Goal: Communication & Community: Participate in discussion

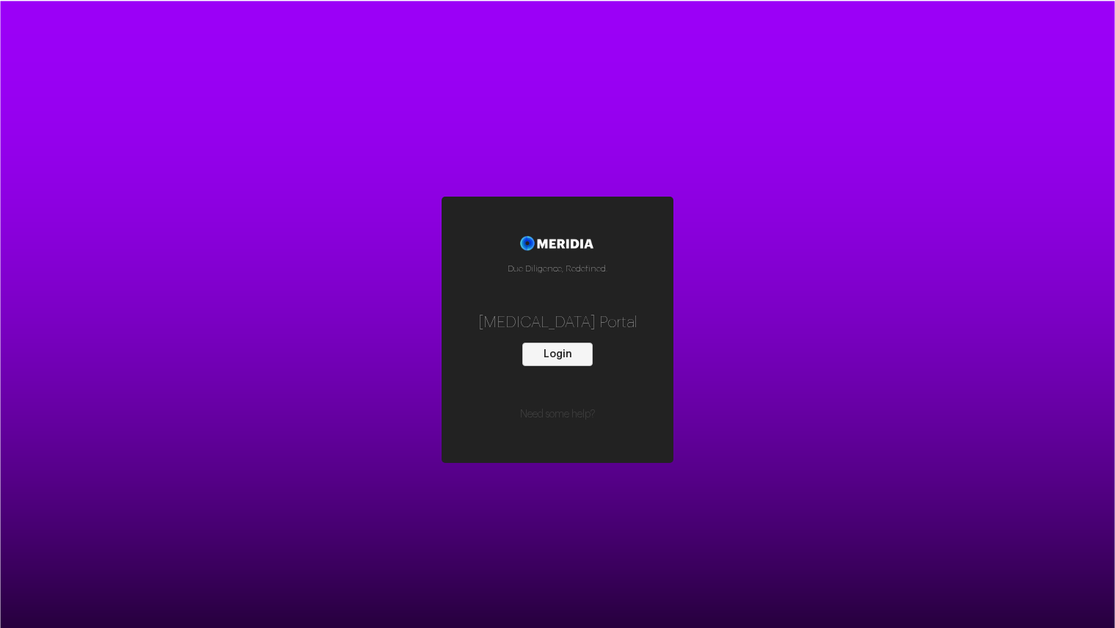
click at [557, 351] on button "Login" at bounding box center [557, 354] width 70 height 23
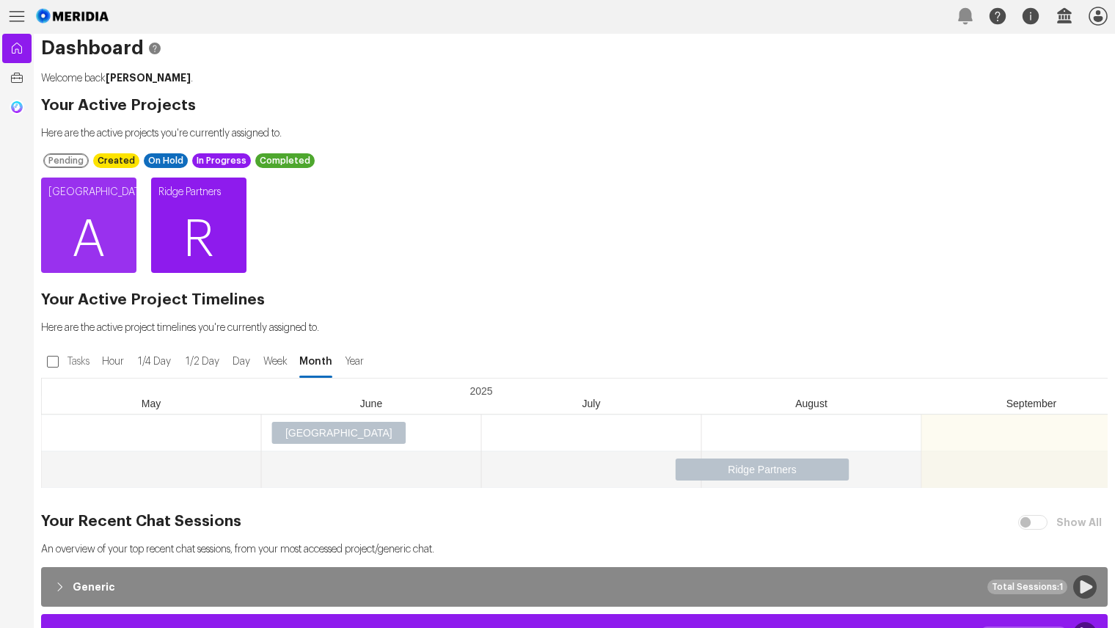
click at [200, 235] on span "R" at bounding box center [198, 240] width 95 height 88
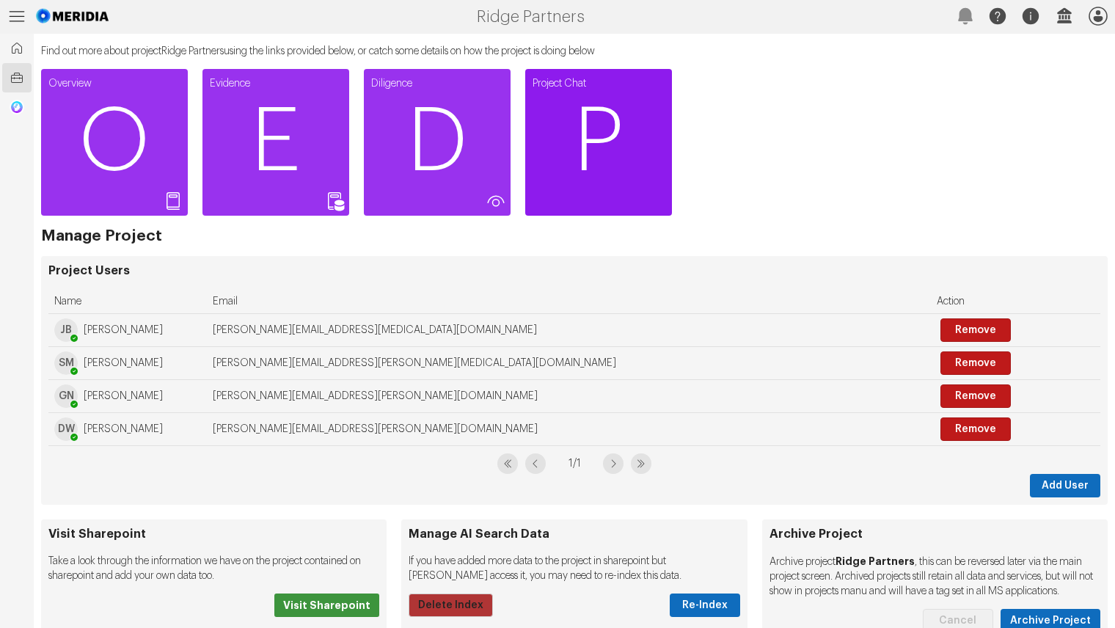
scroll to position [439, 0]
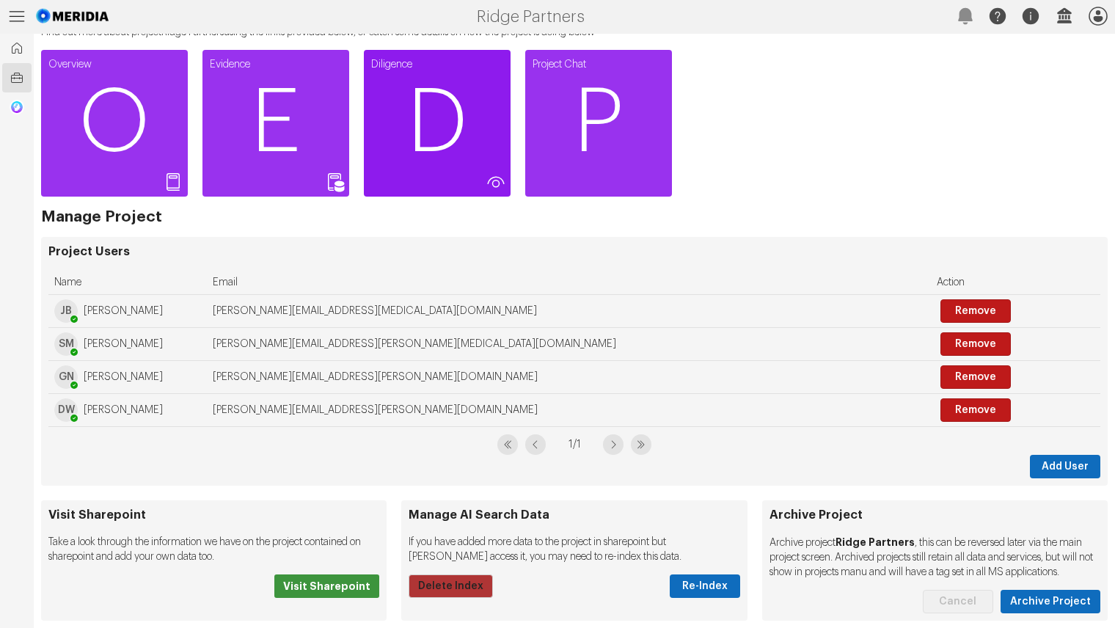
click at [430, 109] on span "D" at bounding box center [437, 123] width 147 height 88
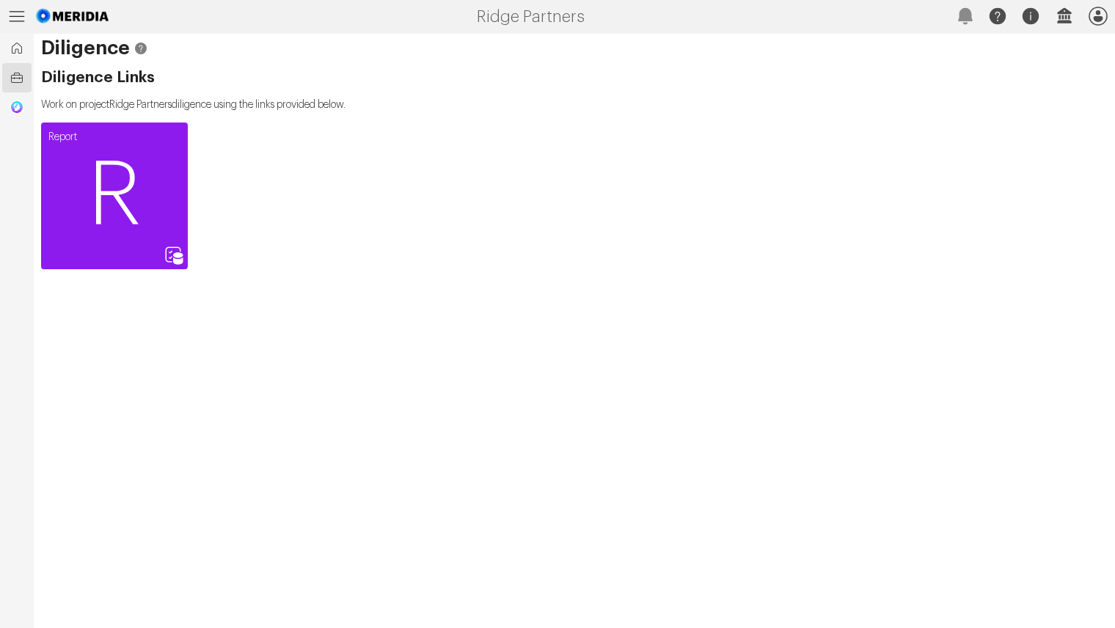
click at [116, 187] on span "R" at bounding box center [114, 196] width 147 height 88
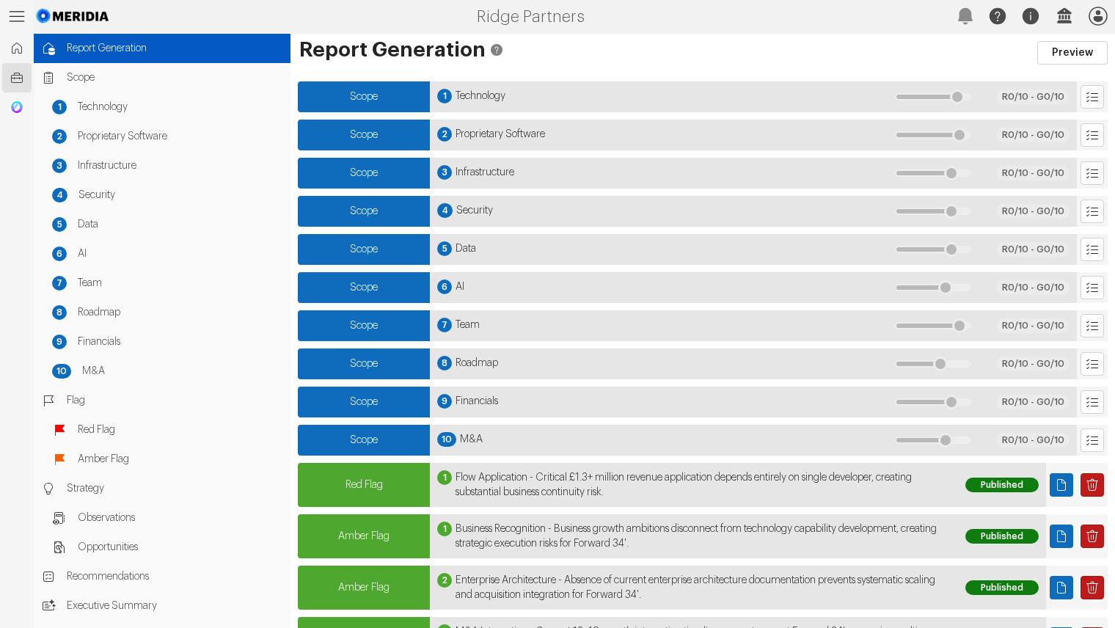
click at [12, 16] on icon at bounding box center [17, 16] width 15 height 10
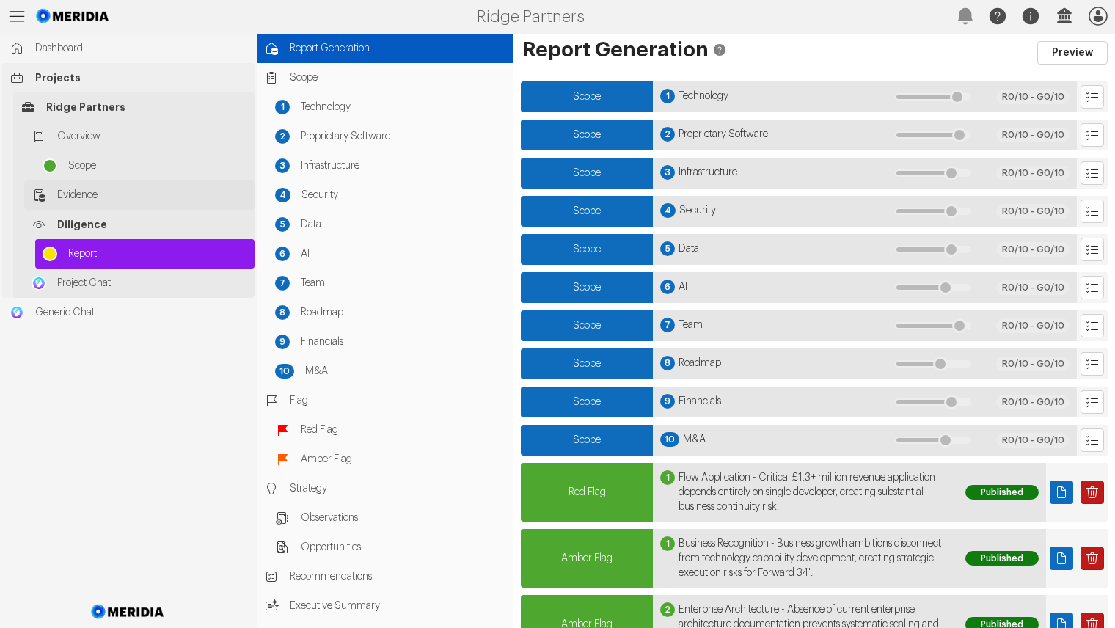
click at [94, 190] on span "Evidence" at bounding box center [152, 195] width 190 height 15
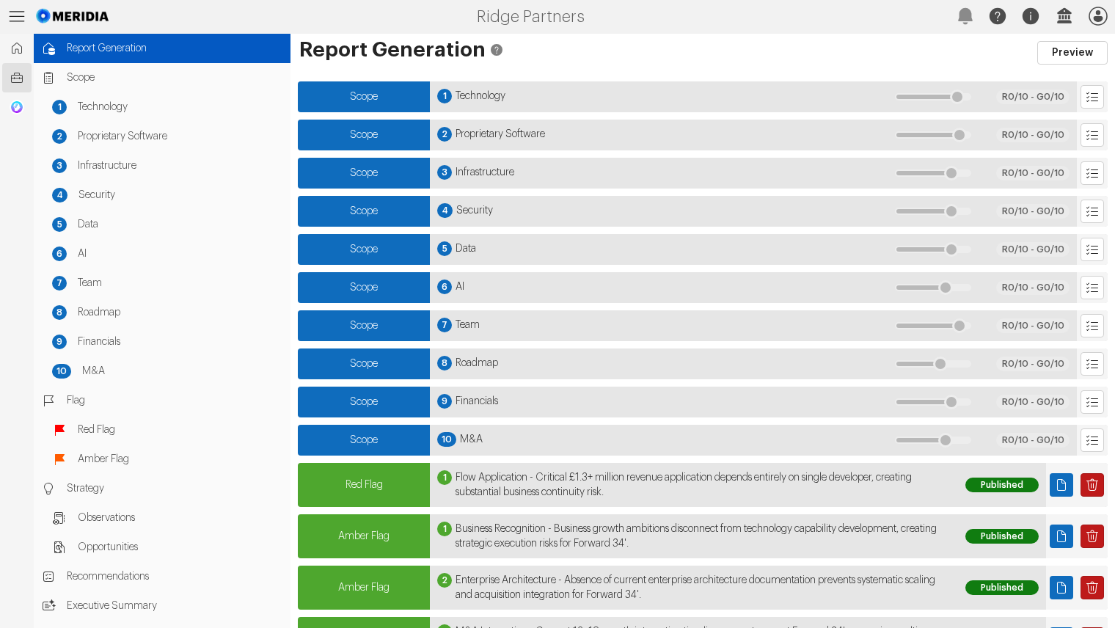
click at [67, 13] on img at bounding box center [73, 16] width 78 height 32
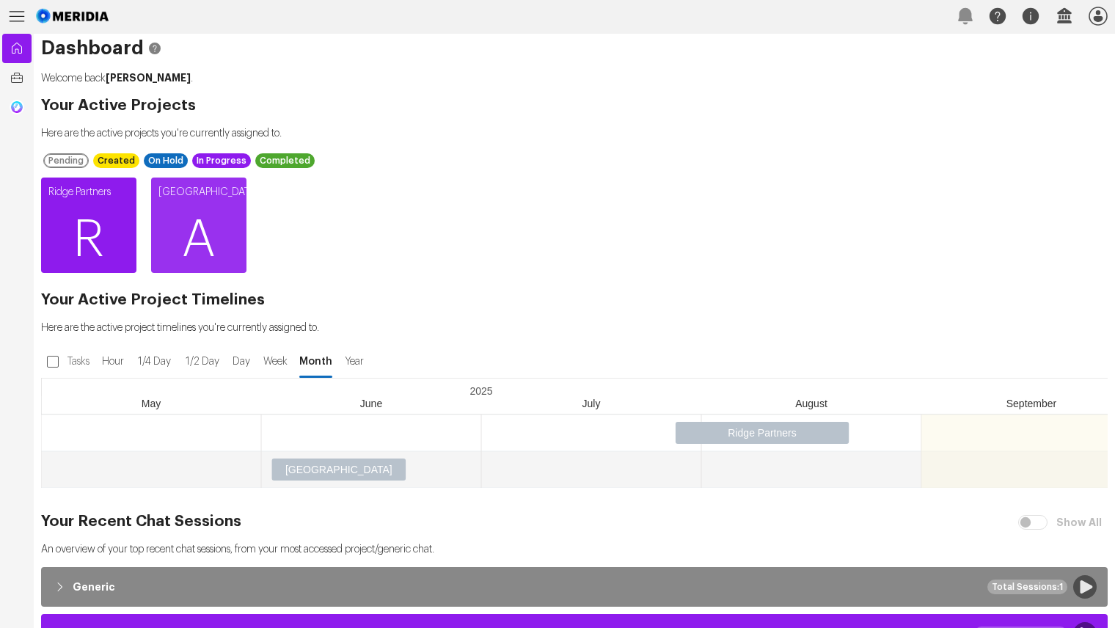
click at [91, 227] on span "R" at bounding box center [88, 240] width 95 height 88
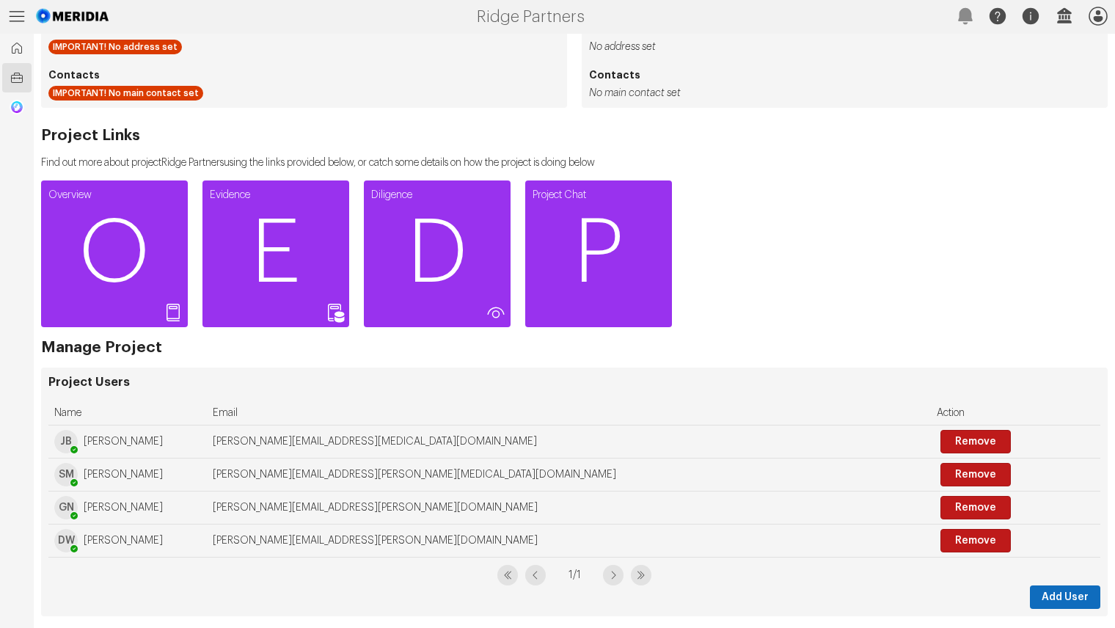
scroll to position [439, 0]
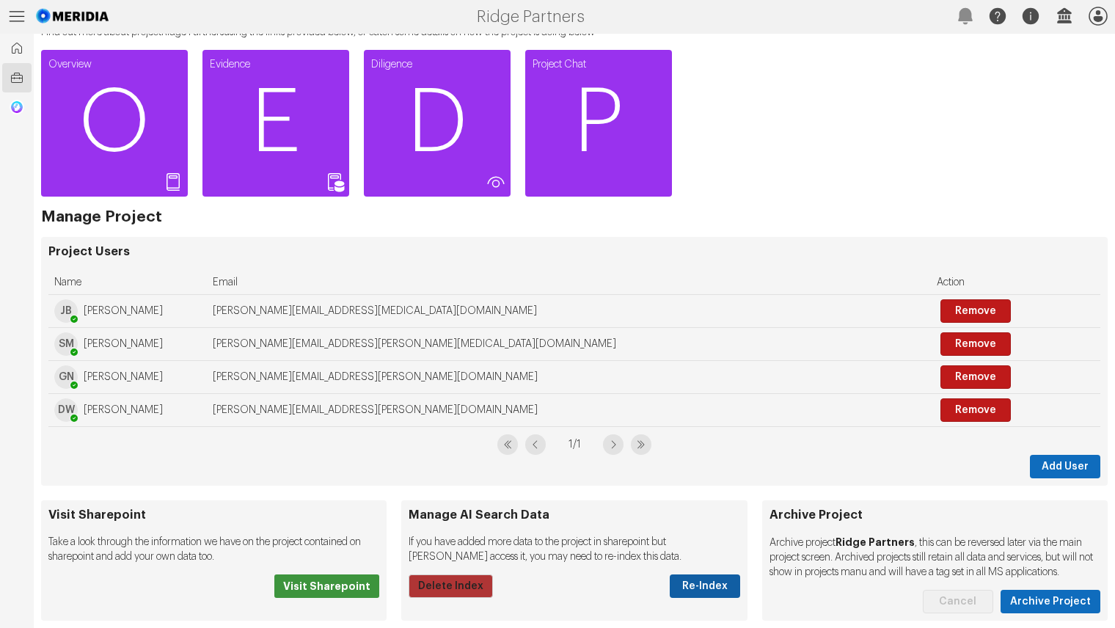
click at [689, 574] on button "Re-Index" at bounding box center [705, 585] width 70 height 23
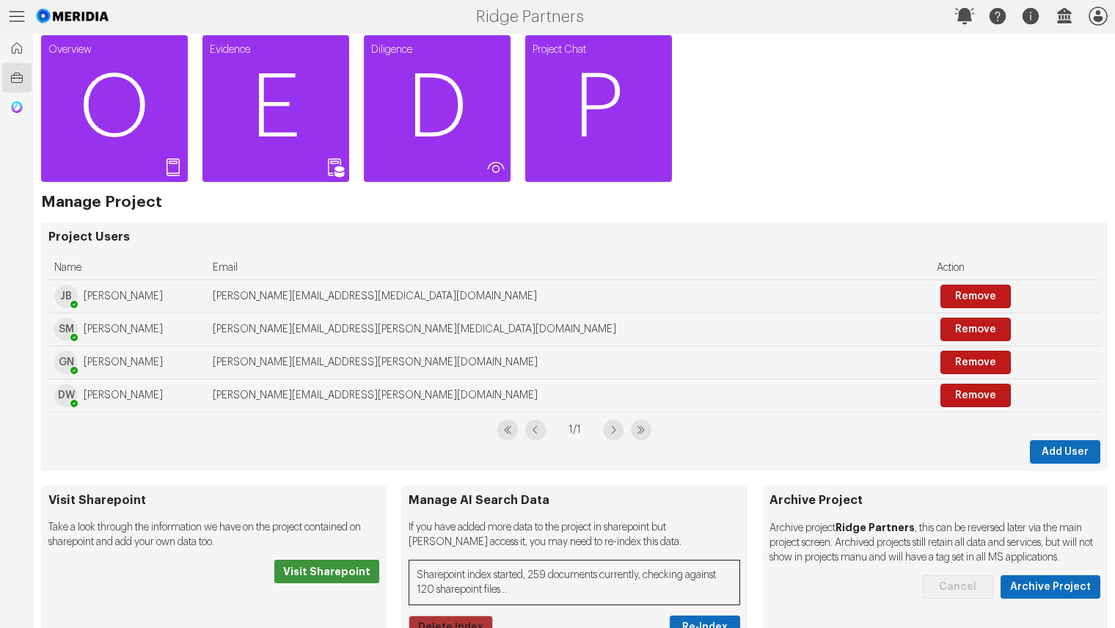
scroll to position [464, 0]
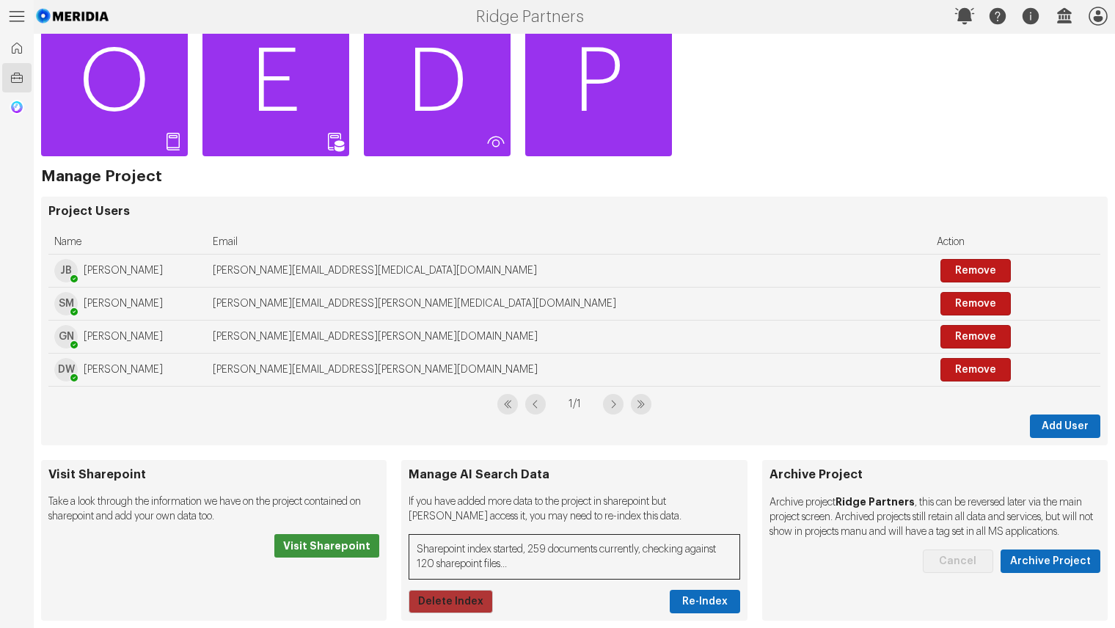
click at [12, 14] on icon at bounding box center [17, 17] width 34 height 34
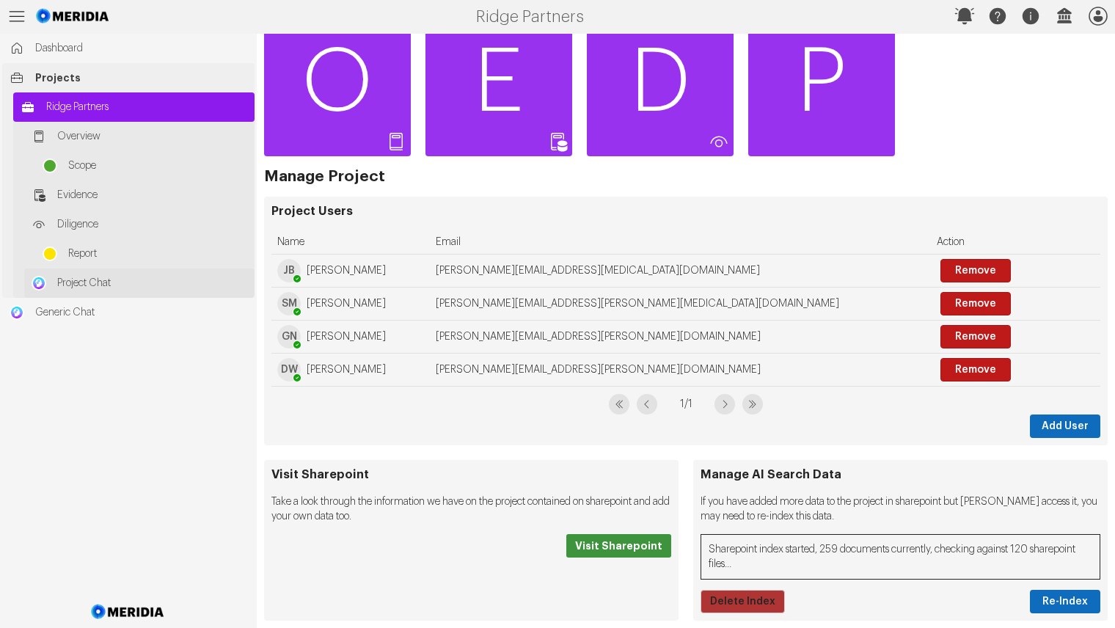
click at [81, 284] on span "Project Chat" at bounding box center [152, 283] width 190 height 15
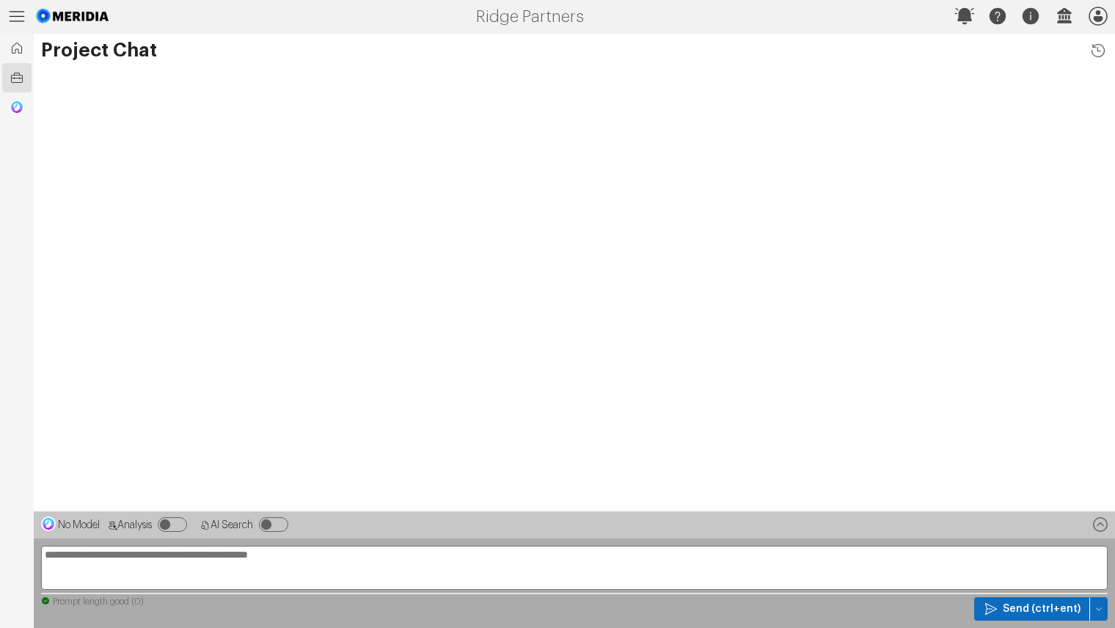
click at [89, 51] on h1 "Project Chat" at bounding box center [574, 50] width 1066 height 19
click at [10, 20] on icon at bounding box center [17, 17] width 34 height 34
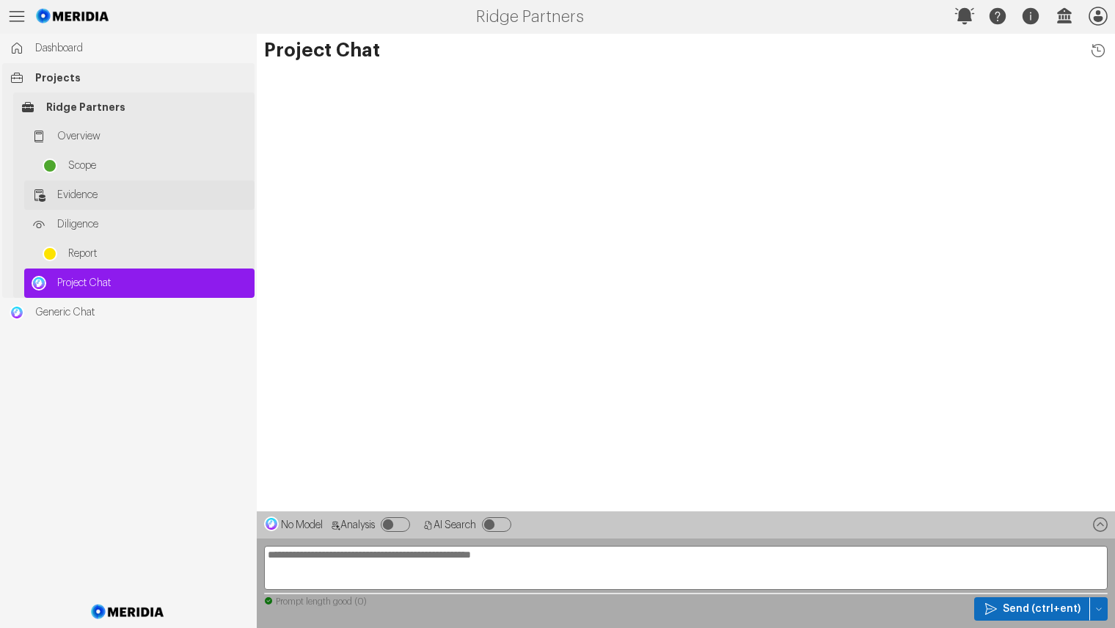
click at [84, 190] on span "Evidence" at bounding box center [152, 195] width 190 height 15
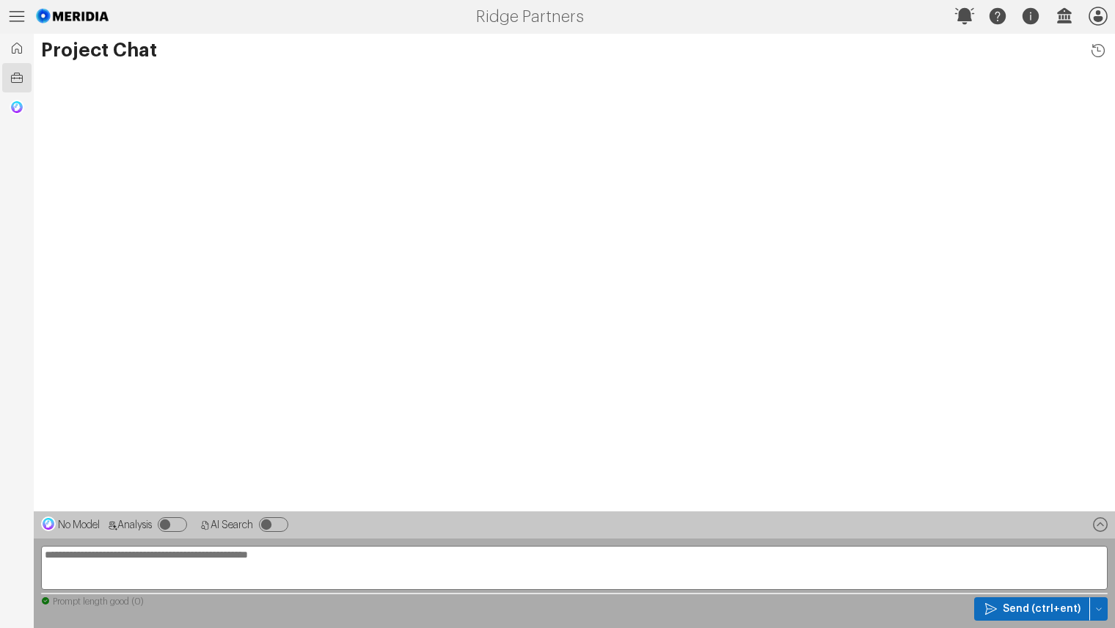
click at [158, 554] on textarea at bounding box center [574, 568] width 1066 height 44
drag, startPoint x: 336, startPoint y: 557, endPoint x: 261, endPoint y: 553, distance: 74.9
click at [326, 553] on textarea "**********" at bounding box center [574, 568] width 1066 height 44
click at [378, 558] on textarea "**********" at bounding box center [574, 568] width 1066 height 44
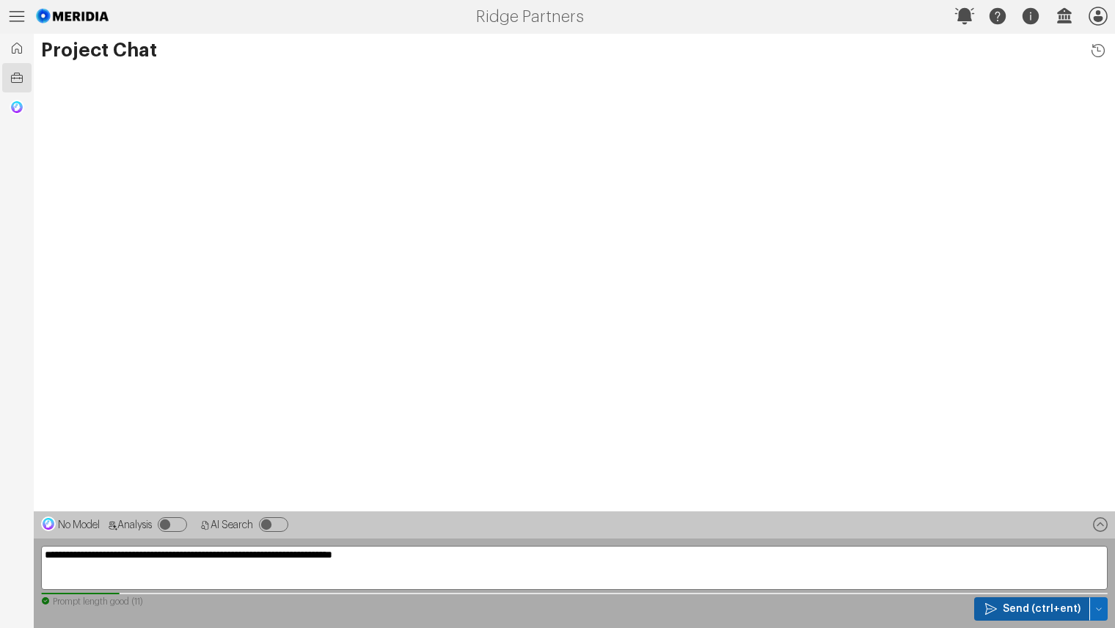
type textarea "**********"
click at [1042, 606] on span "Send (ctrl+ent)" at bounding box center [1042, 608] width 78 height 15
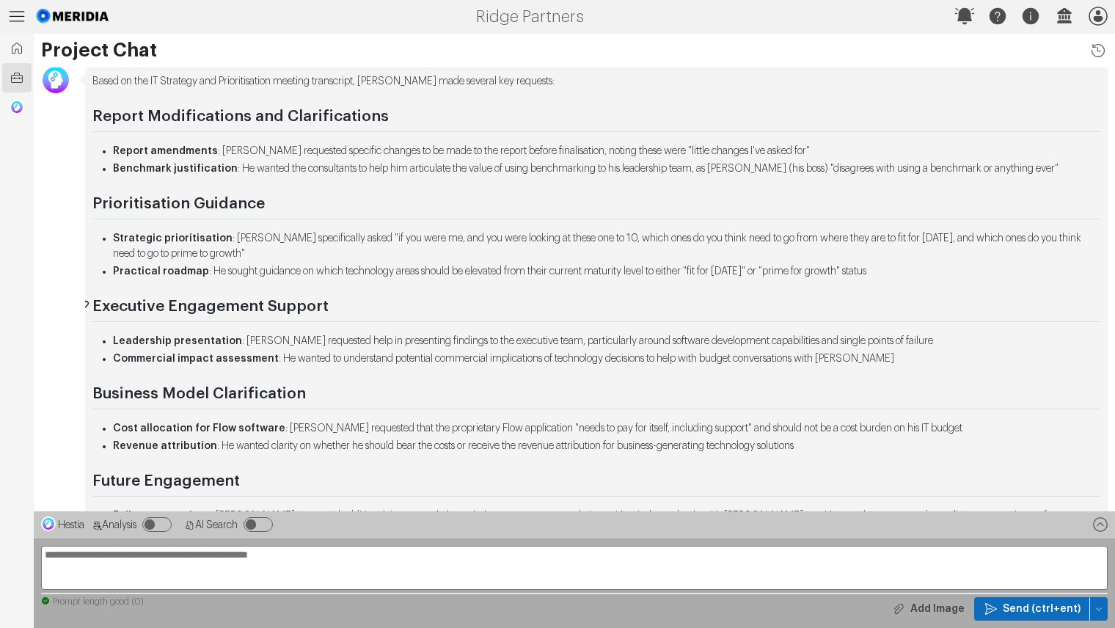
scroll to position [-196, 0]
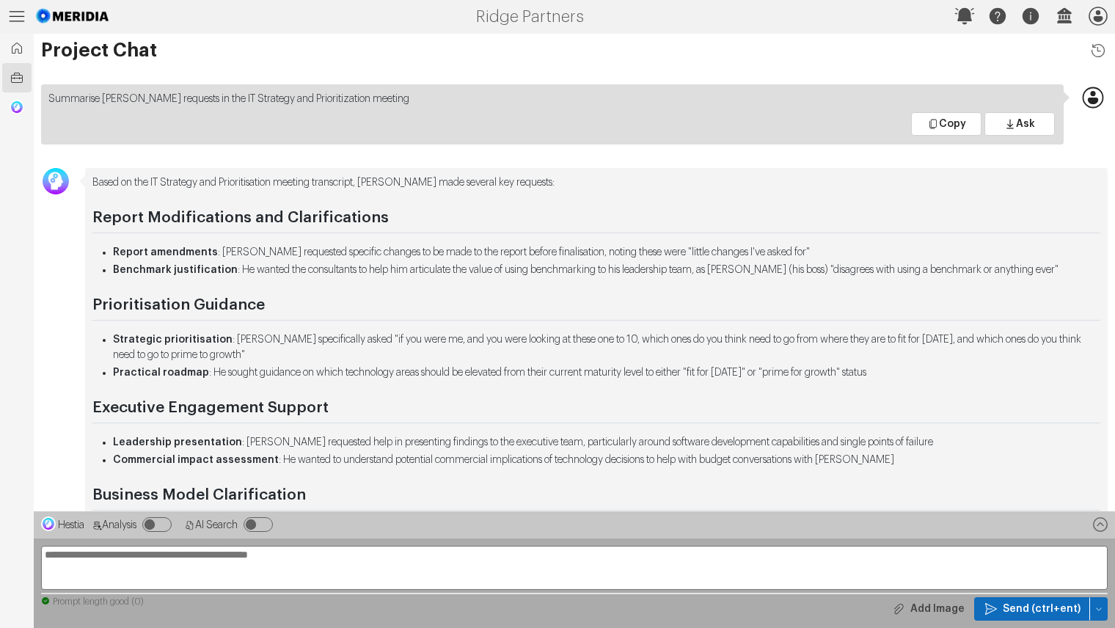
click at [166, 556] on textarea "**********" at bounding box center [574, 568] width 1066 height 44
type textarea "**********"
click at [1048, 601] on span "Send (ctrl+ent)" at bounding box center [1042, 608] width 78 height 15
